Goal: Task Accomplishment & Management: Use online tool/utility

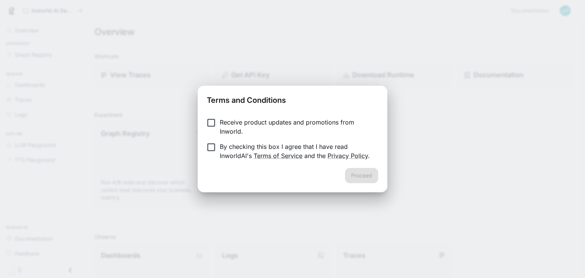
click at [240, 122] on p "Receive product updates and promotions from Inworld." at bounding box center [296, 127] width 152 height 18
click at [240, 143] on p "By checking this box I agree that I have read InworldAI's Terms of Service and …" at bounding box center [296, 151] width 152 height 18
click at [359, 174] on button "Proceed" at bounding box center [361, 175] width 33 height 15
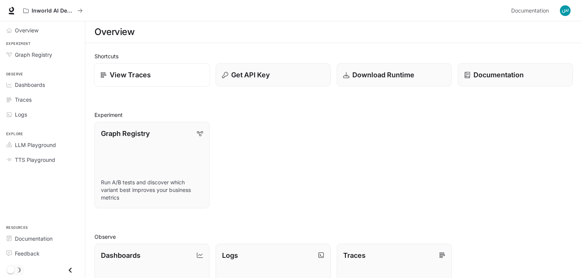
click at [132, 80] on p "View Traces" at bounding box center [130, 75] width 41 height 10
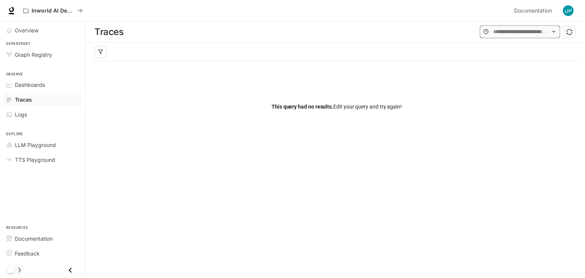
click at [513, 34] on input "text" at bounding box center [519, 31] width 53 height 8
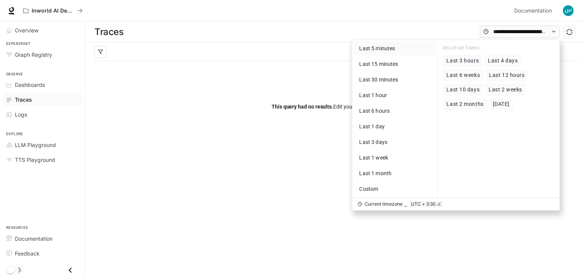
click at [396, 47] on button "Last 5 minutes" at bounding box center [395, 49] width 82 height 14
